Goal: Information Seeking & Learning: Learn about a topic

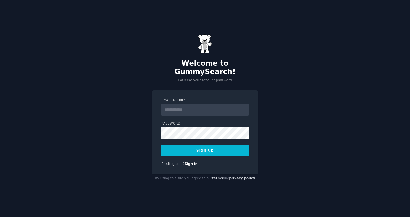
click at [198, 107] on input "Email Address" at bounding box center [204, 110] width 87 height 12
type input "**********"
click at [197, 147] on button "Sign up" at bounding box center [204, 150] width 87 height 11
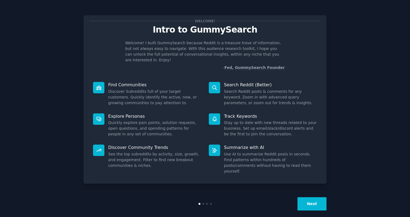
click at [324, 204] on div "Next" at bounding box center [205, 203] width 243 height 25
click at [317, 199] on button "Next" at bounding box center [312, 203] width 29 height 13
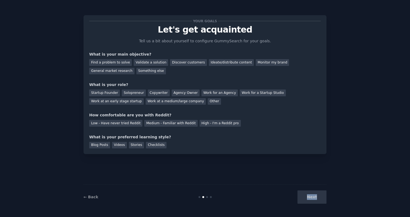
click at [317, 199] on div "Next" at bounding box center [286, 196] width 81 height 13
click at [123, 63] on div "Find a problem to solve" at bounding box center [110, 62] width 43 height 7
click at [150, 65] on div "Validate a solution" at bounding box center [151, 62] width 34 height 7
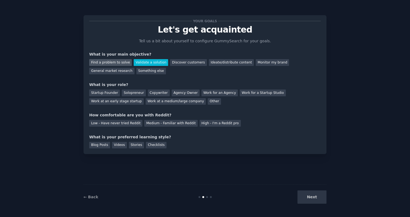
click at [119, 65] on div "Find a problem to solve" at bounding box center [110, 62] width 43 height 7
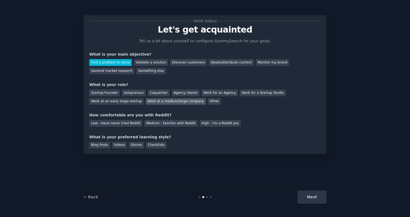
click at [176, 98] on div "Work at a medium/large company" at bounding box center [176, 101] width 60 height 7
click at [124, 124] on div "Low - Have never tried Reddit" at bounding box center [115, 123] width 53 height 7
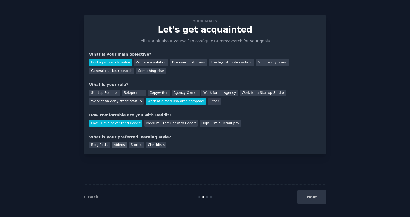
click at [119, 146] on div "Videos" at bounding box center [119, 145] width 15 height 7
click at [157, 149] on div "Your goals Let's get acquainted Tell us a bit about yourself to configure Gummy…" at bounding box center [205, 84] width 243 height 139
click at [158, 146] on div "Checklists" at bounding box center [156, 145] width 21 height 7
click at [121, 147] on div "Videos" at bounding box center [119, 145] width 15 height 7
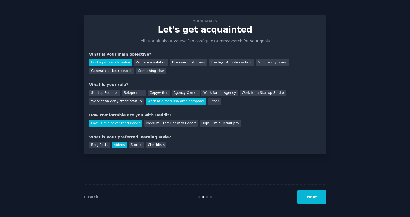
click at [322, 199] on button "Next" at bounding box center [312, 196] width 29 height 13
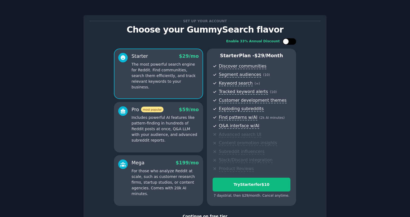
click at [288, 41] on div at bounding box center [286, 42] width 6 height 6
click at [288, 41] on div at bounding box center [287, 41] width 4 height 3
click at [288, 41] on div at bounding box center [286, 42] width 6 height 6
checkbox input "true"
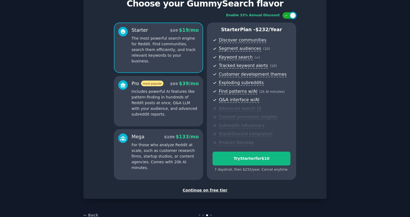
scroll to position [28, 0]
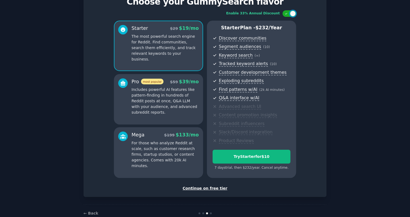
click at [204, 187] on div "Continue on free tier" at bounding box center [205, 189] width 232 height 6
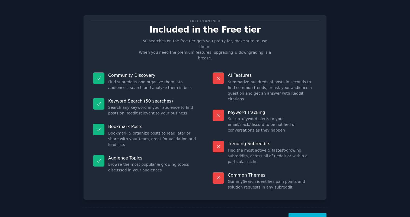
click at [309, 213] on button "Let's Go!" at bounding box center [308, 219] width 38 height 13
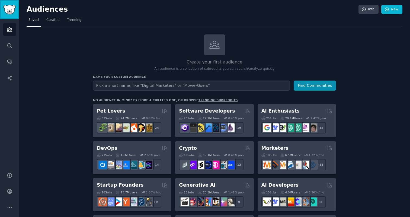
click at [7, 12] on img "Sidebar" at bounding box center [9, 9] width 12 height 9
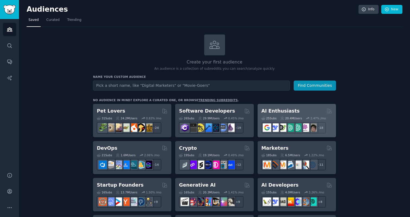
click at [285, 111] on h2 "AI Enthusiasts" at bounding box center [281, 111] width 38 height 7
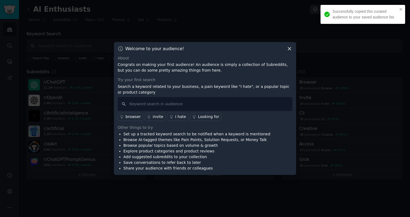
click at [288, 47] on icon at bounding box center [289, 48] width 3 height 3
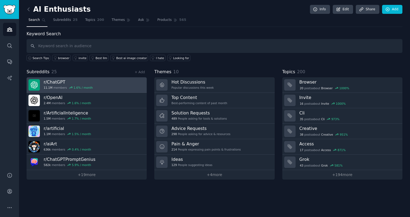
click at [103, 85] on link "r/ ChatGPT 11.1M members 1.6 % / month" at bounding box center [87, 84] width 120 height 15
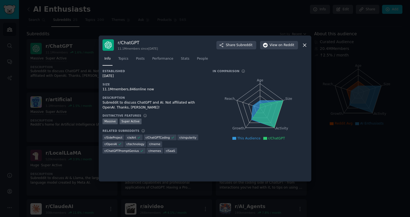
click at [306, 44] on icon at bounding box center [305, 45] width 6 height 6
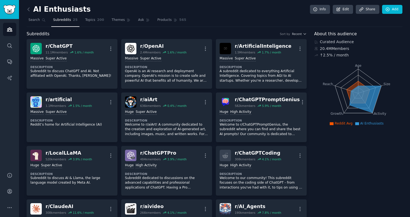
click at [103, 33] on div "Subreddits Sort by Recent" at bounding box center [167, 34] width 280 height 7
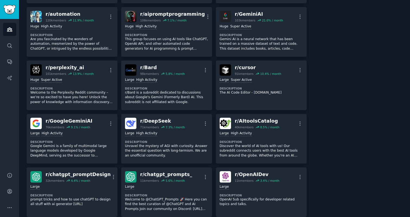
scroll to position [249, 0]
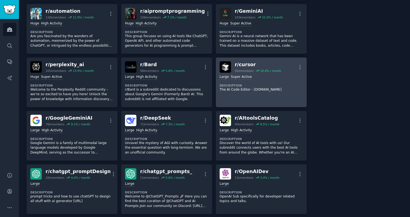
click at [244, 65] on div "r/ cursor" at bounding box center [258, 64] width 46 height 7
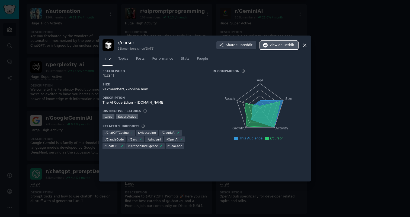
click at [274, 45] on span "View on Reddit" at bounding box center [282, 45] width 25 height 5
click at [306, 47] on icon at bounding box center [305, 45] width 6 height 6
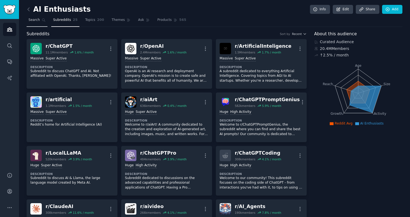
click at [33, 22] on span "Search" at bounding box center [33, 20] width 11 height 5
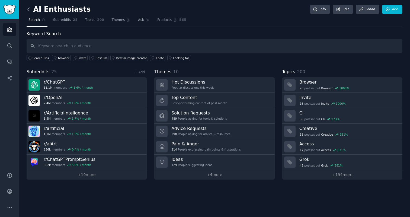
click at [27, 11] on icon at bounding box center [29, 10] width 6 height 6
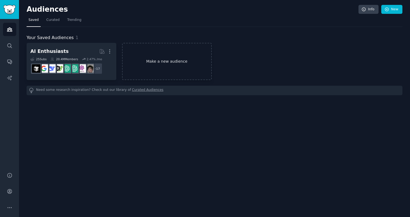
click at [199, 70] on link "Make a new audience" at bounding box center [167, 61] width 90 height 37
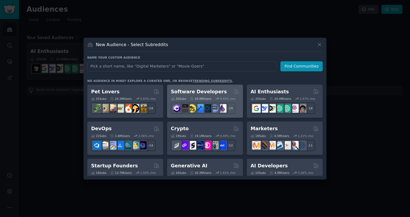
click at [207, 92] on h2 "Software Developers" at bounding box center [199, 91] width 56 height 7
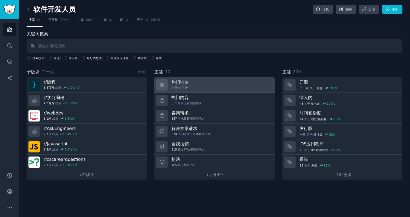
click at [185, 83] on font "热门讨论" at bounding box center [179, 82] width 17 height 5
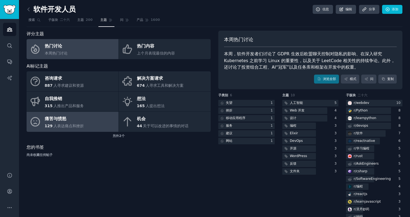
click at [91, 120] on link "痛苦与愤怒 129 人表达痛点和挫折" at bounding box center [73, 122] width 92 height 20
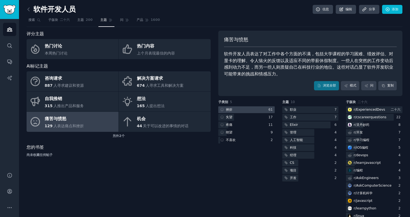
click at [243, 110] on div at bounding box center [246, 109] width 56 height 7
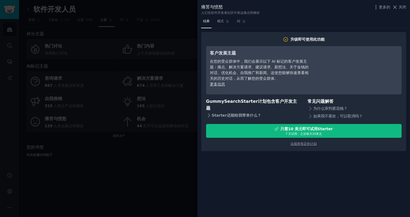
click at [245, 113] on font "还能给我带来什么" at bounding box center [242, 115] width 30 height 4
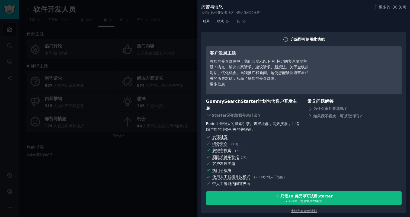
click at [224, 23] on link "模式" at bounding box center [223, 22] width 16 height 11
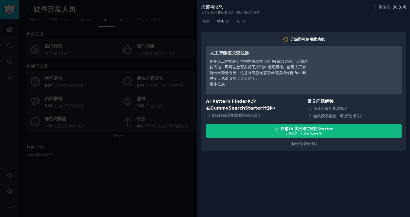
click at [404, 9] on font "关闭" at bounding box center [403, 7] width 8 height 4
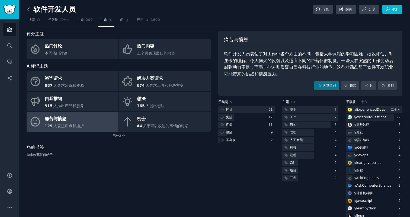
click at [29, 11] on icon at bounding box center [29, 9] width 2 height 3
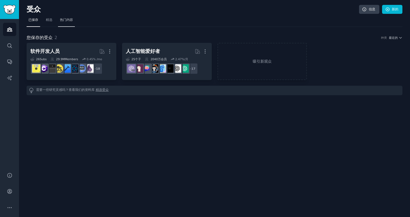
click at [72, 21] on font "热门内容" at bounding box center [66, 20] width 13 height 4
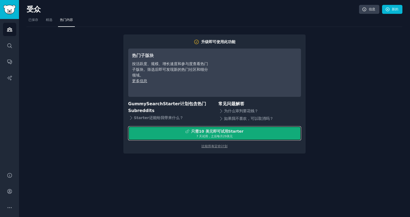
click at [230, 131] on font "Starter" at bounding box center [235, 131] width 15 height 4
